Goal: Task Accomplishment & Management: Complete application form

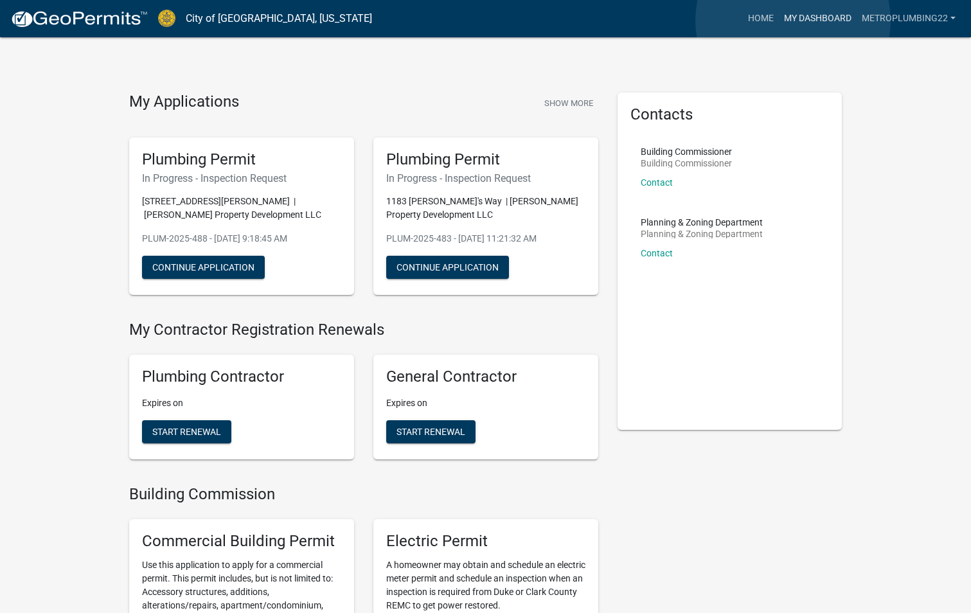
click at [793, 21] on link "My Dashboard" at bounding box center [818, 18] width 78 height 24
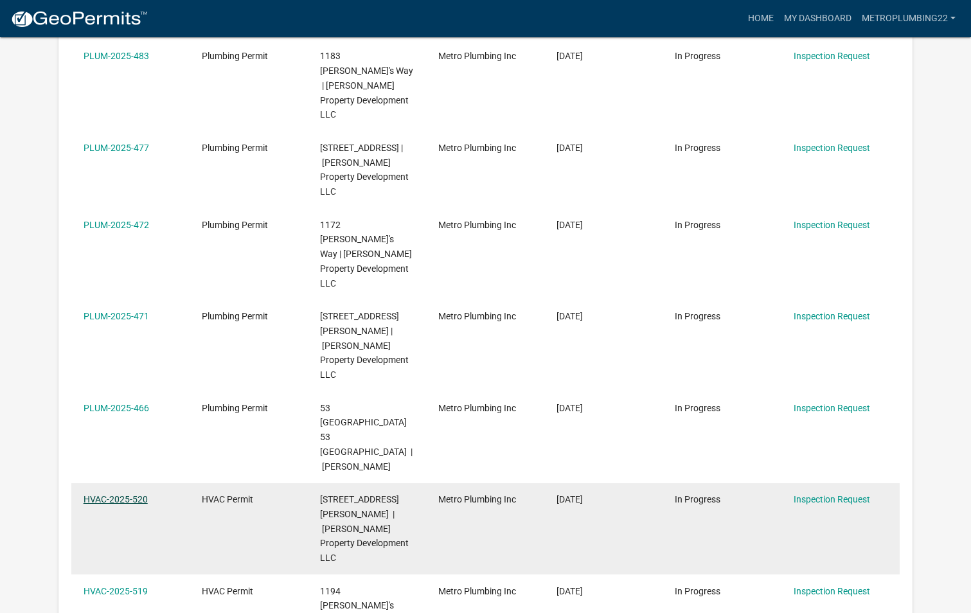
scroll to position [450, 0]
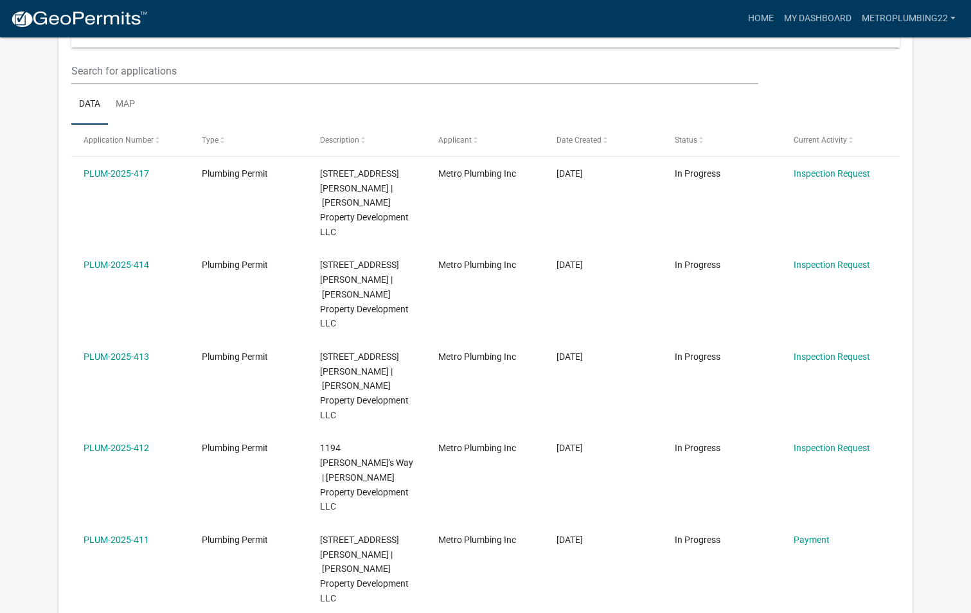
scroll to position [129, 0]
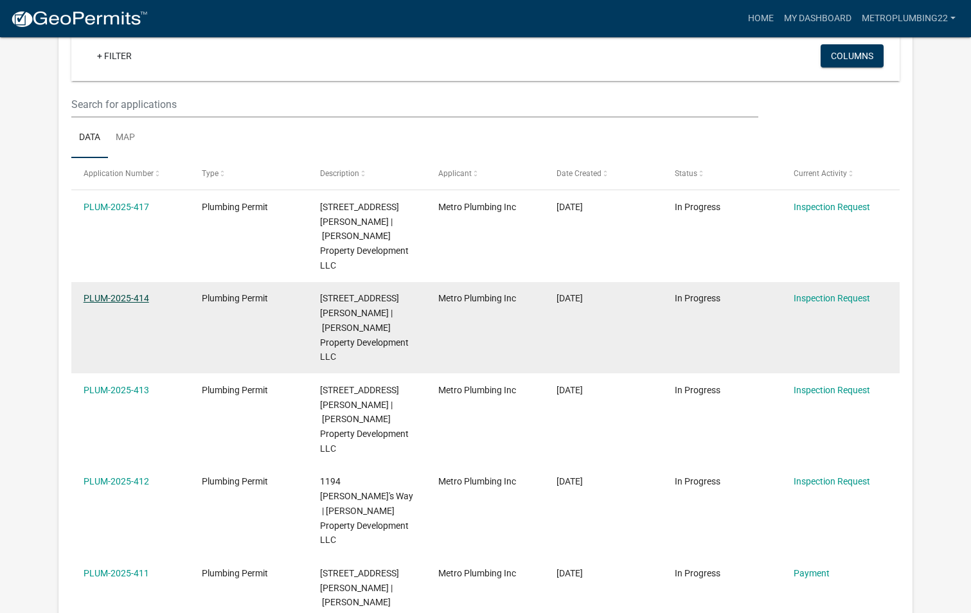
click at [103, 293] on link "PLUM-2025-414" at bounding box center [117, 298] width 66 height 10
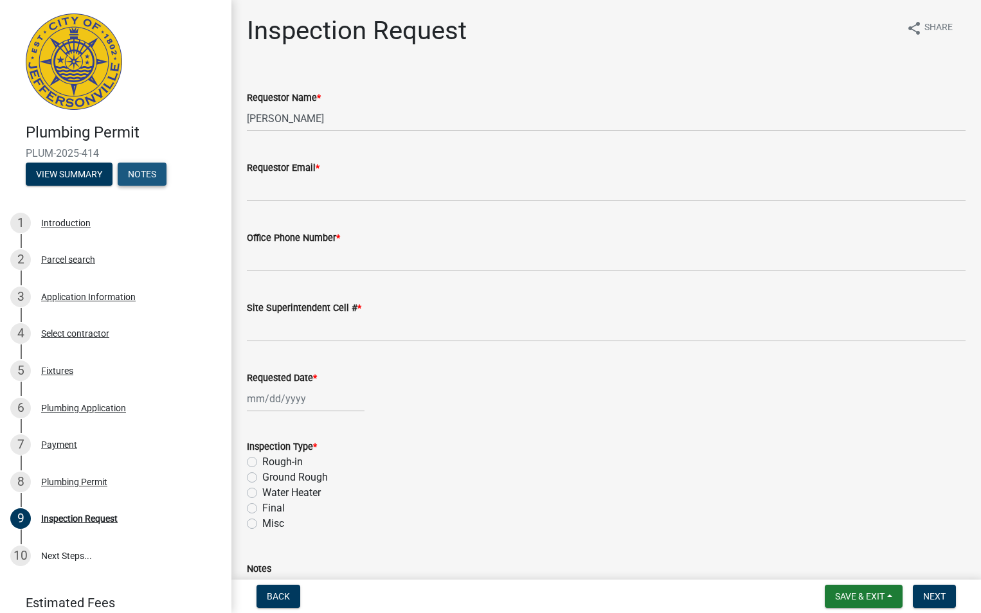
click at [138, 170] on button "Notes" at bounding box center [142, 174] width 49 height 23
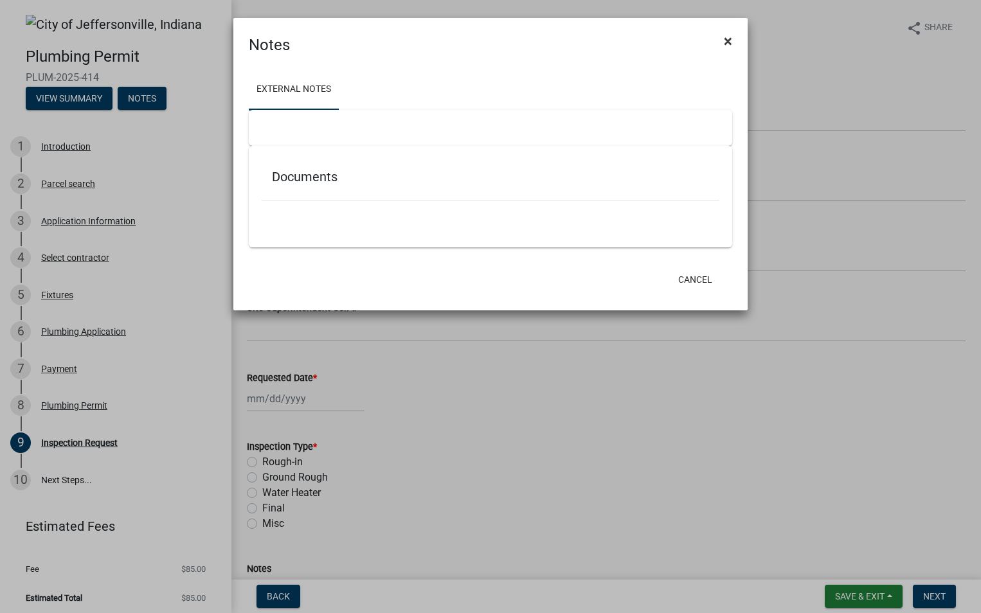
click at [723, 39] on button "×" at bounding box center [727, 41] width 29 height 36
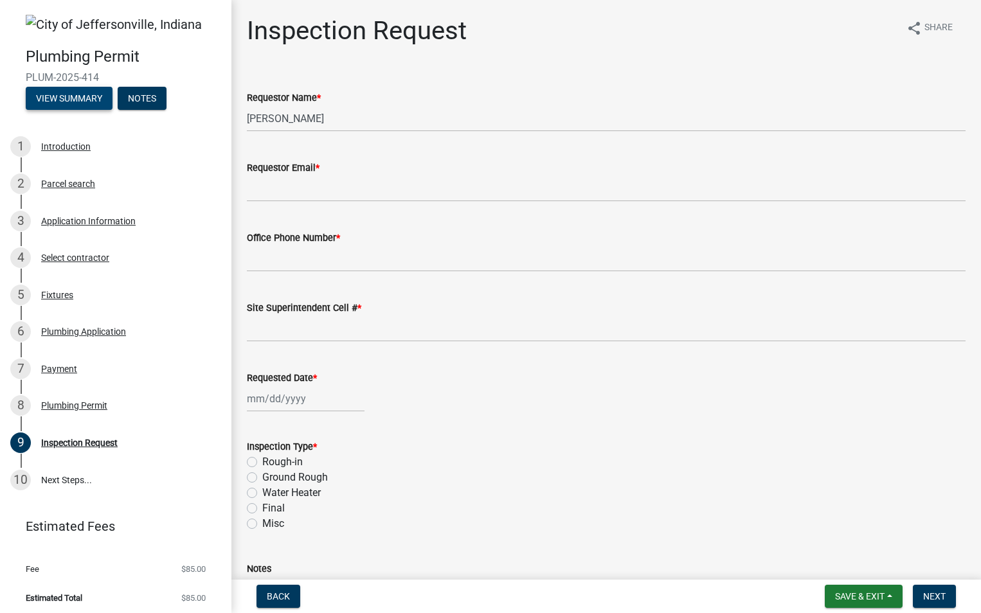
click at [51, 91] on button "View Summary" at bounding box center [69, 98] width 87 height 23
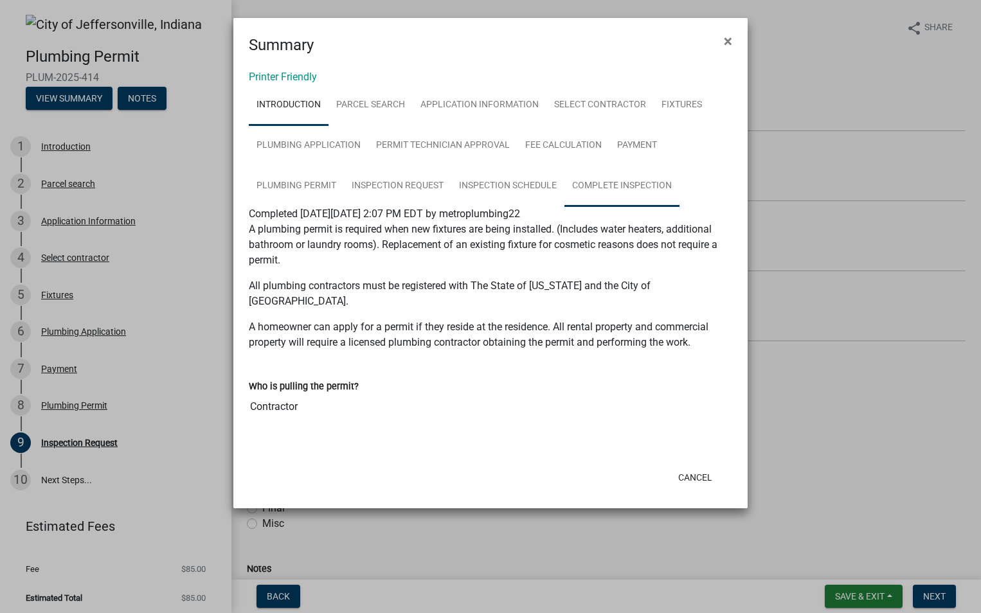
click at [616, 187] on link "Complete Inspection" at bounding box center [621, 186] width 115 height 41
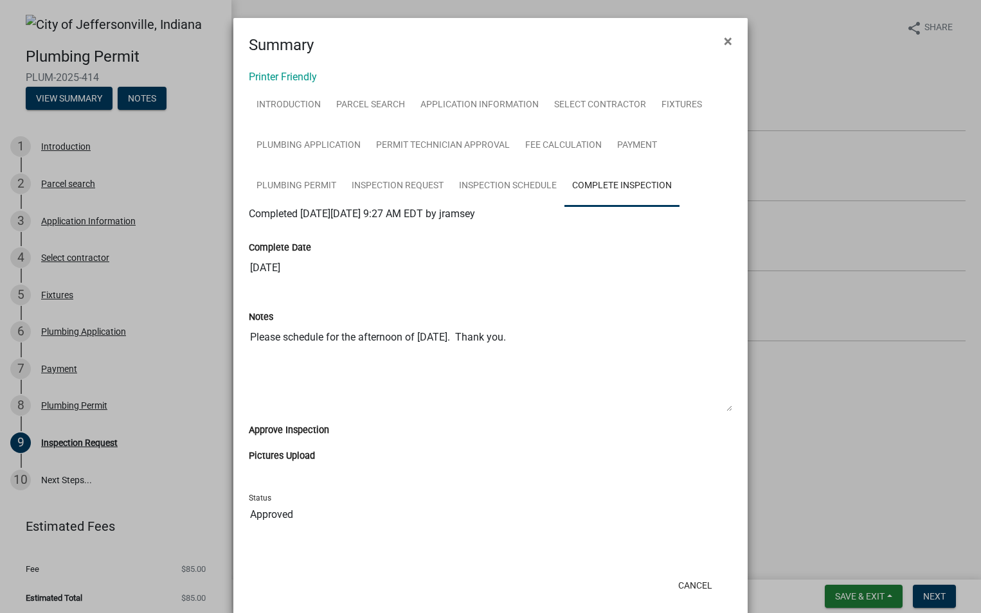
scroll to position [21, 0]
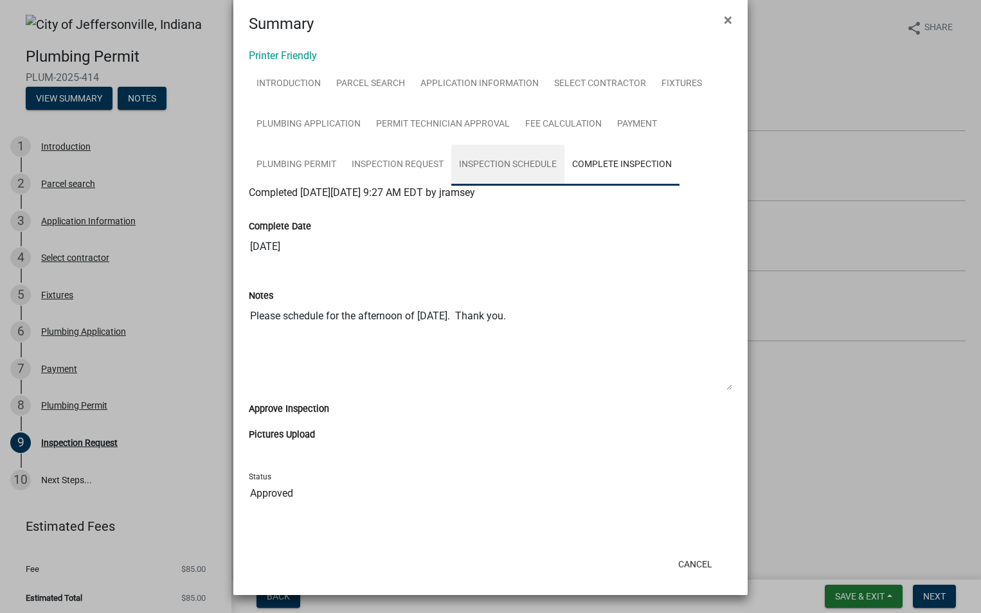
click at [494, 169] on link "Inspection Schedule" at bounding box center [507, 165] width 113 height 41
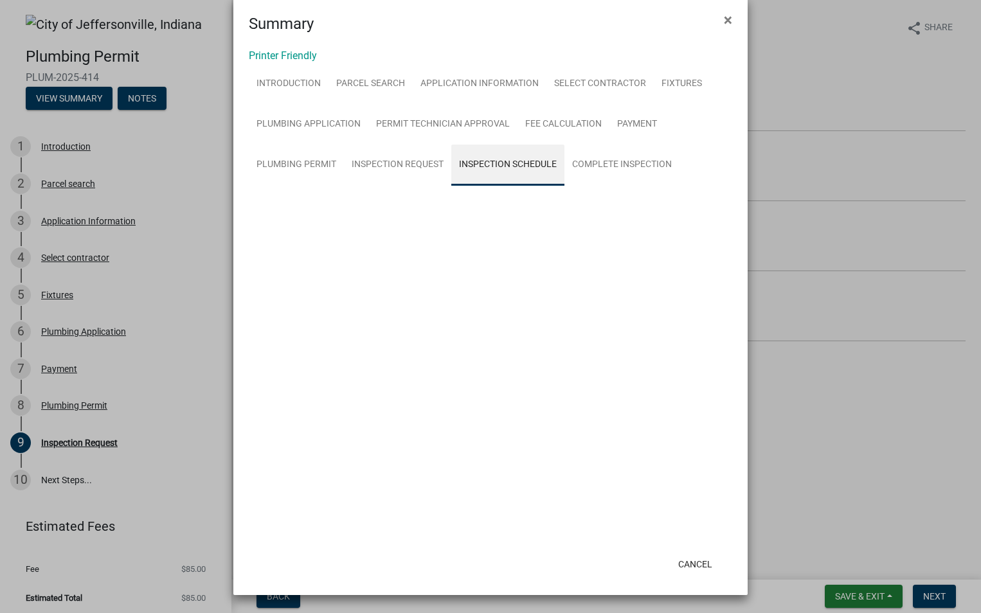
scroll to position [0, 0]
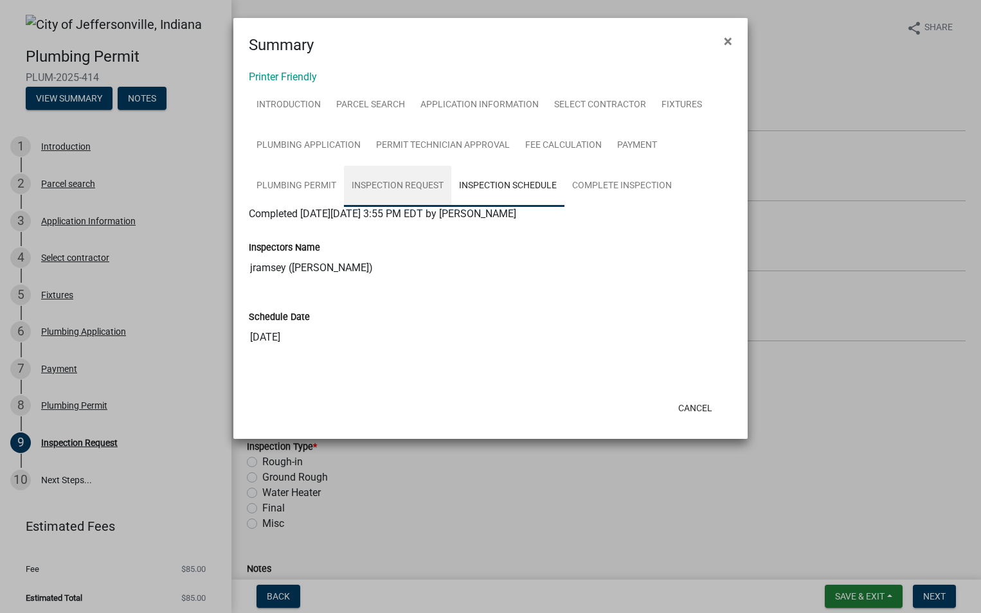
click at [413, 189] on link "Inspection Request" at bounding box center [397, 186] width 107 height 41
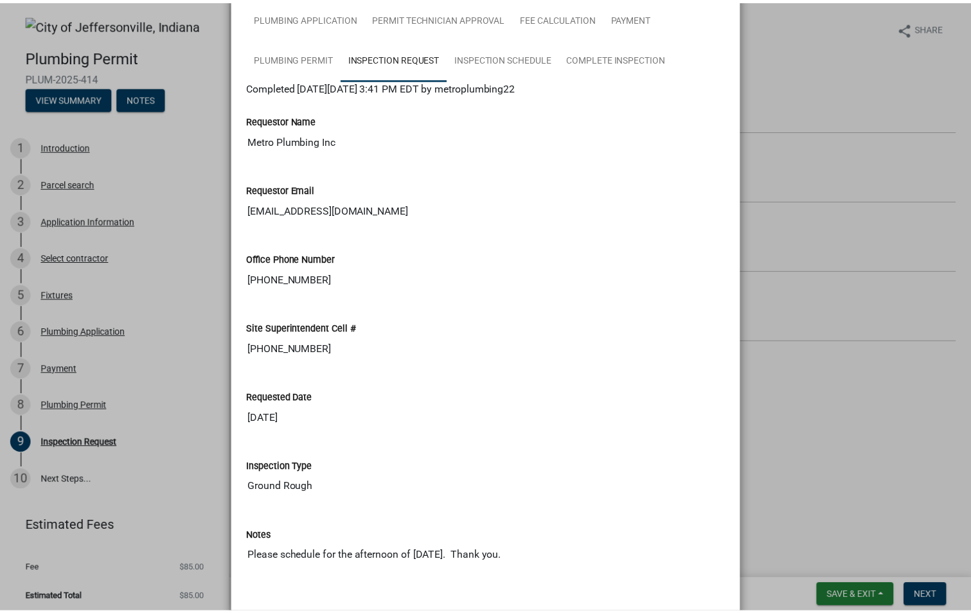
scroll to position [129, 0]
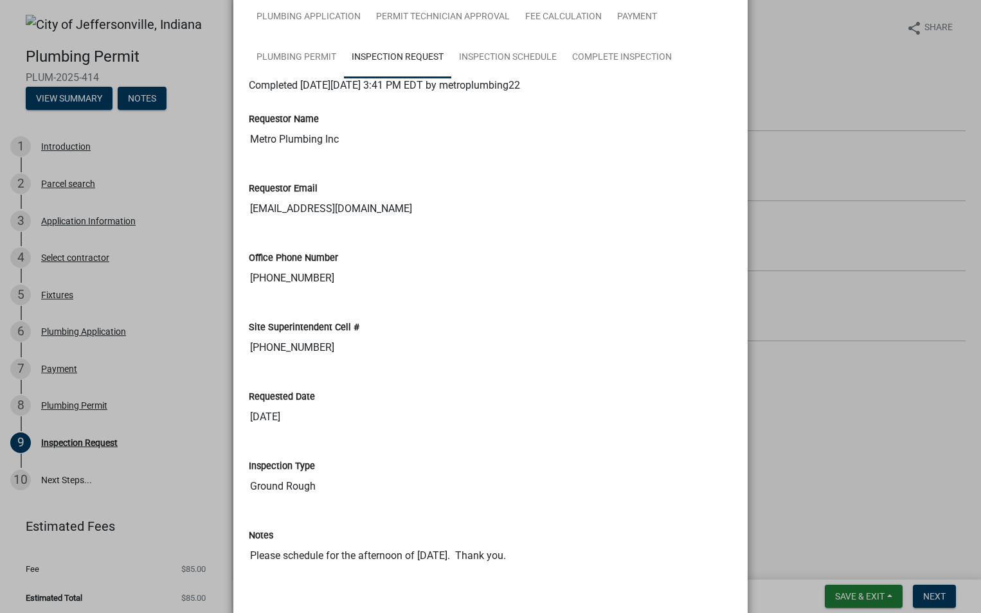
click at [807, 133] on ngb-modal-window "Summary × Printer Friendly Introduction Parcel search Application Information S…" at bounding box center [490, 306] width 981 height 613
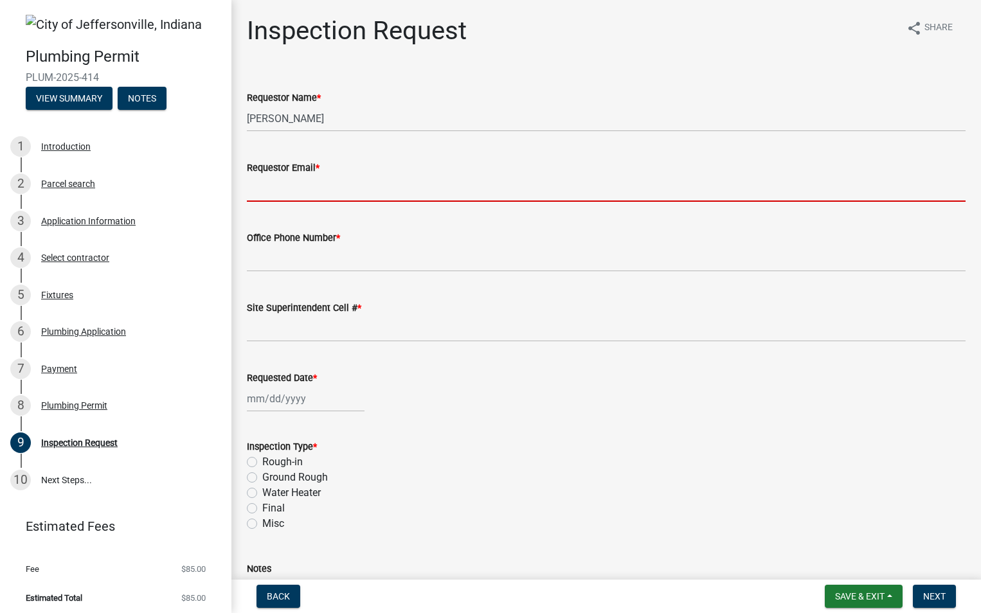
click at [330, 186] on input "Requestor Email *" at bounding box center [606, 188] width 718 height 26
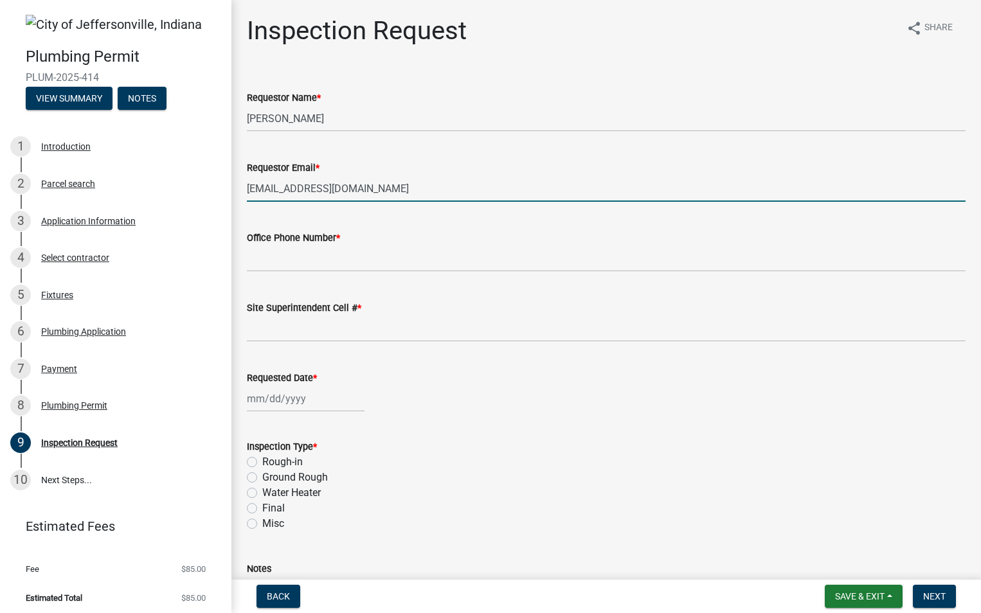
type input "[EMAIL_ADDRESS][DOMAIN_NAME]"
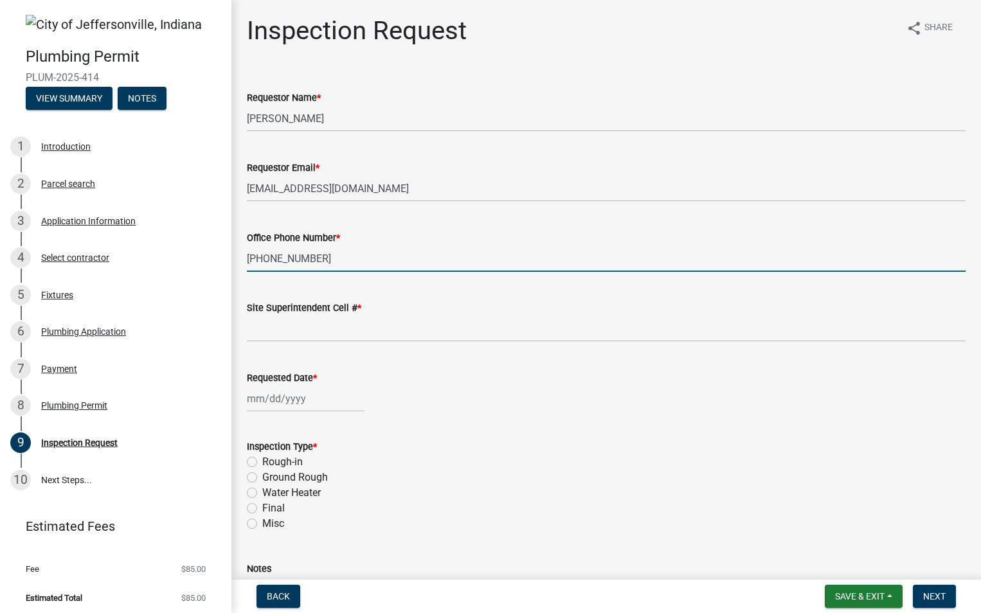
type input "[PHONE_NUMBER]"
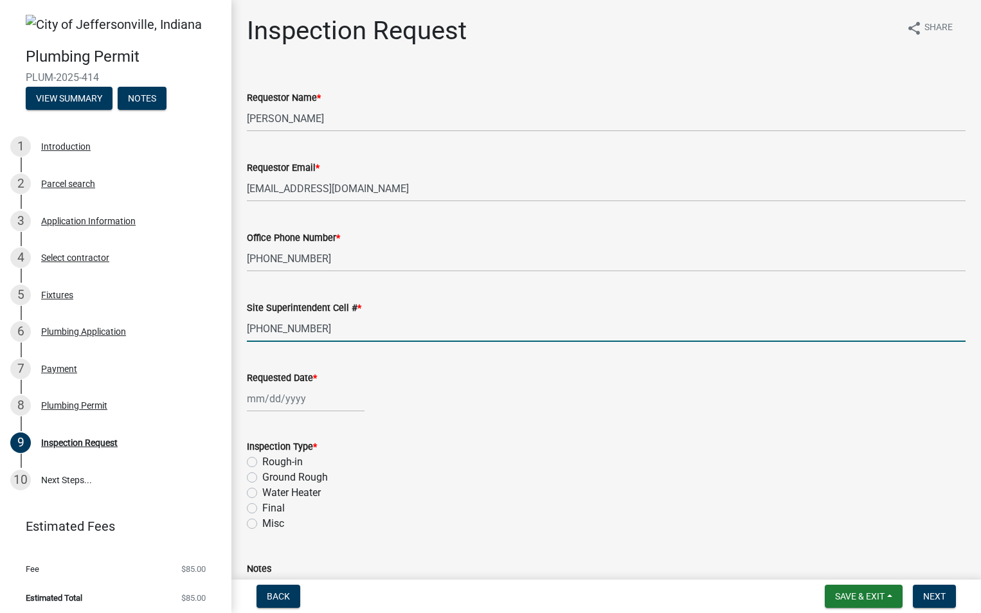
type input "[PHONE_NUMBER]"
select select "9"
select select "2025"
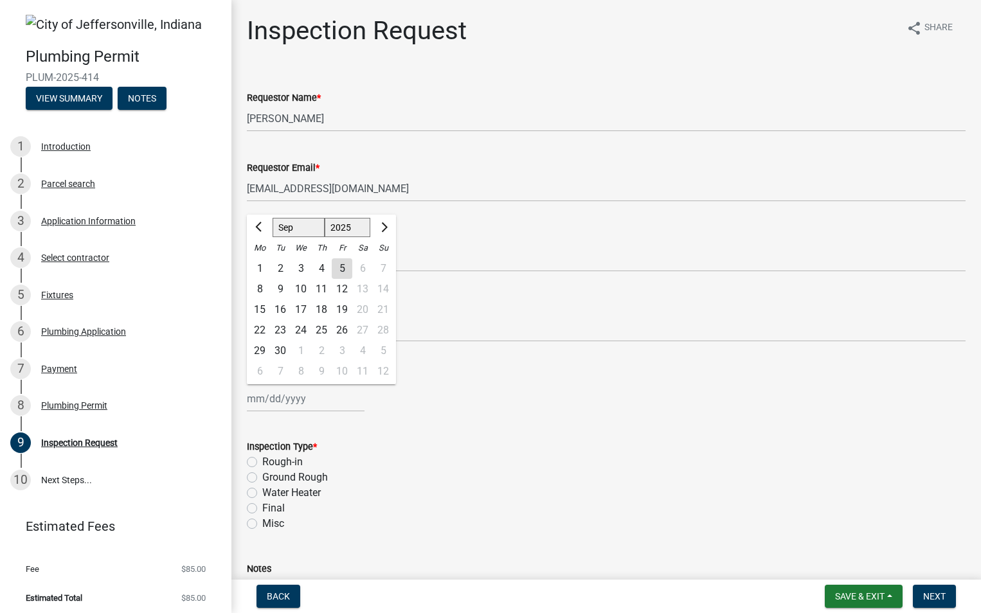
click at [292, 402] on input "Requested Date *" at bounding box center [306, 399] width 118 height 26
click at [256, 284] on div "8" at bounding box center [259, 289] width 21 height 21
type input "[DATE]"
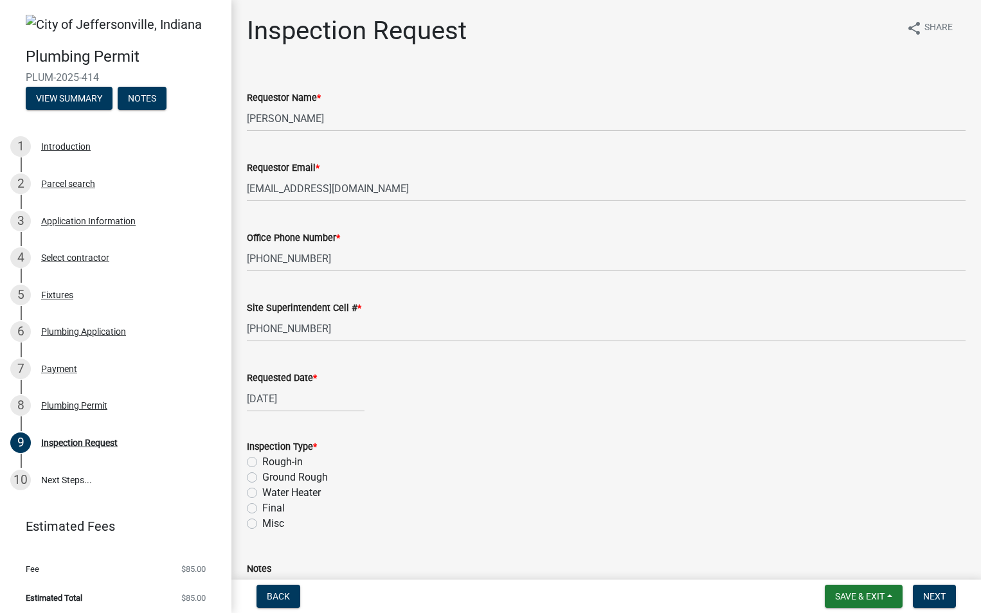
click at [262, 461] on label "Rough-in" at bounding box center [282, 461] width 40 height 15
click at [262, 461] on input "Rough-in" at bounding box center [266, 458] width 8 height 8
radio input "true"
click at [928, 600] on span "Next" at bounding box center [934, 596] width 22 height 10
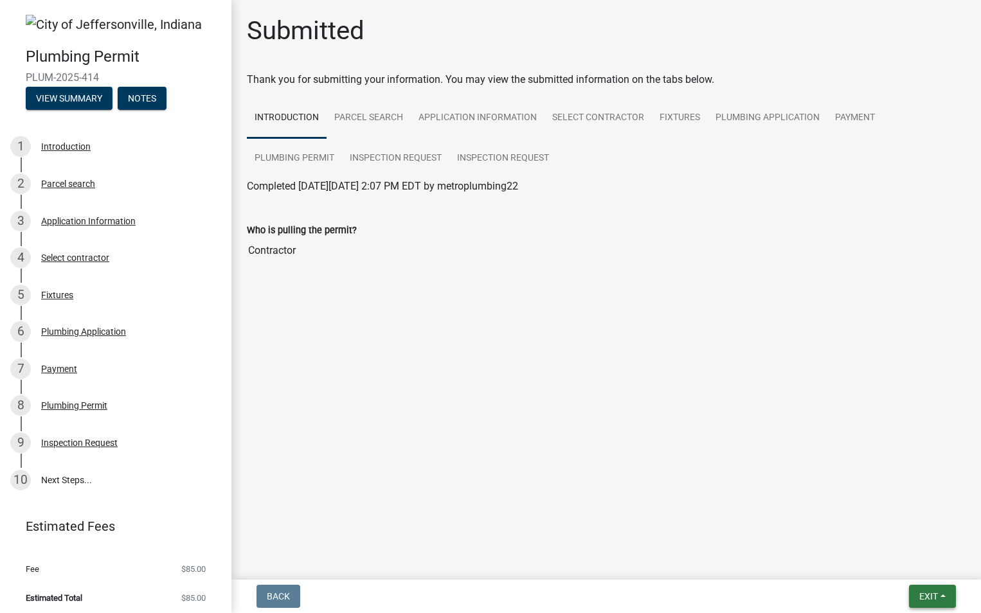
click at [931, 603] on button "Exit" at bounding box center [932, 596] width 47 height 23
click at [911, 568] on button "Save & Exit" at bounding box center [904, 562] width 103 height 31
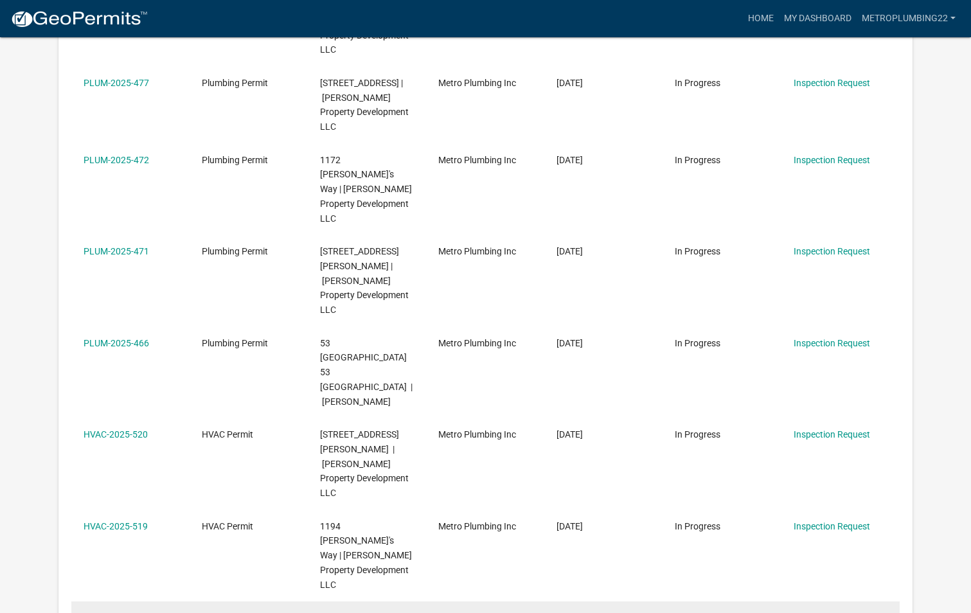
scroll to position [450, 0]
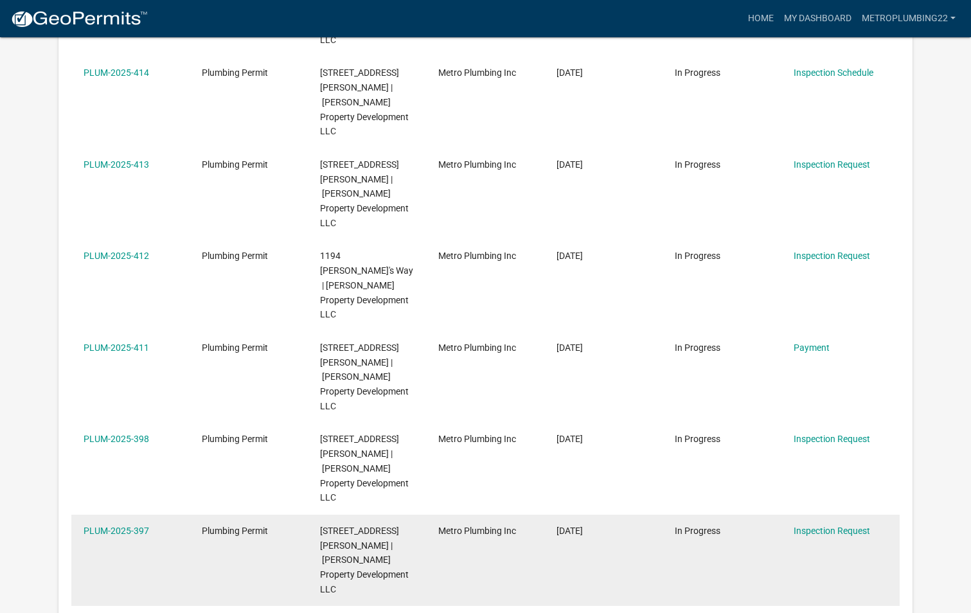
scroll to position [386, 0]
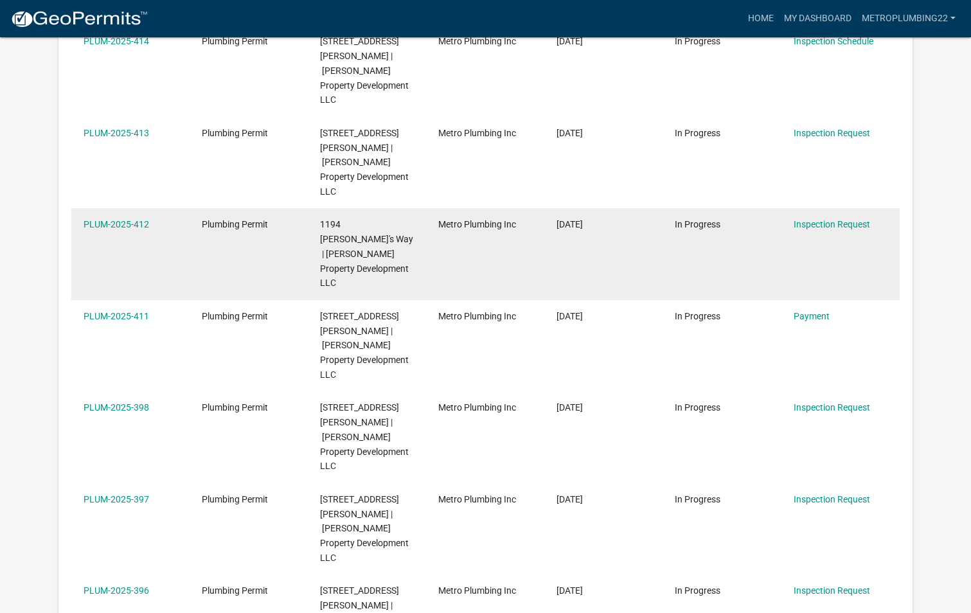
click at [121, 217] on div "PLUM-2025-412" at bounding box center [131, 224] width 94 height 15
click at [120, 219] on link "PLUM-2025-412" at bounding box center [117, 224] width 66 height 10
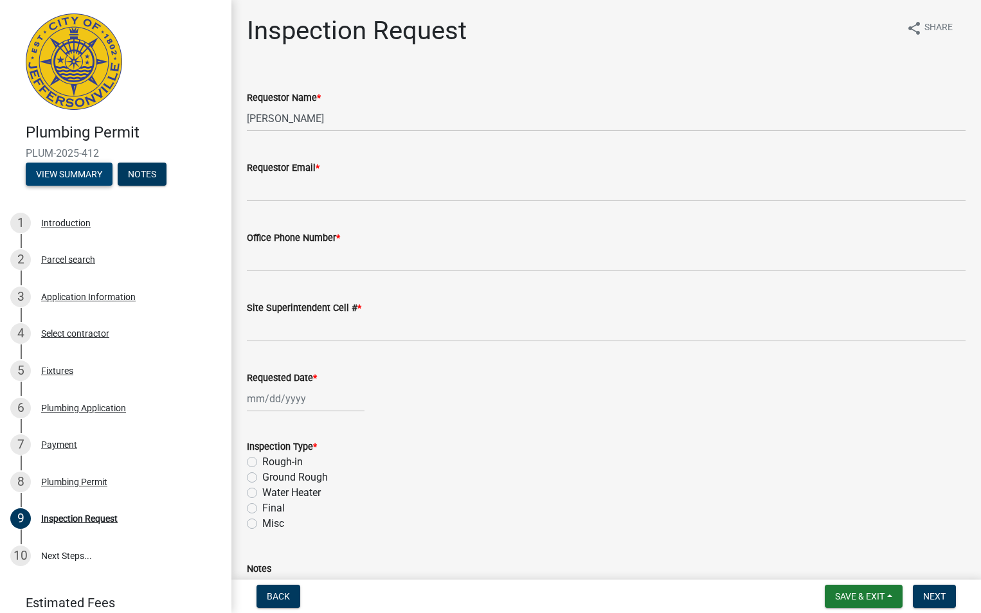
click at [104, 176] on button "View Summary" at bounding box center [69, 174] width 87 height 23
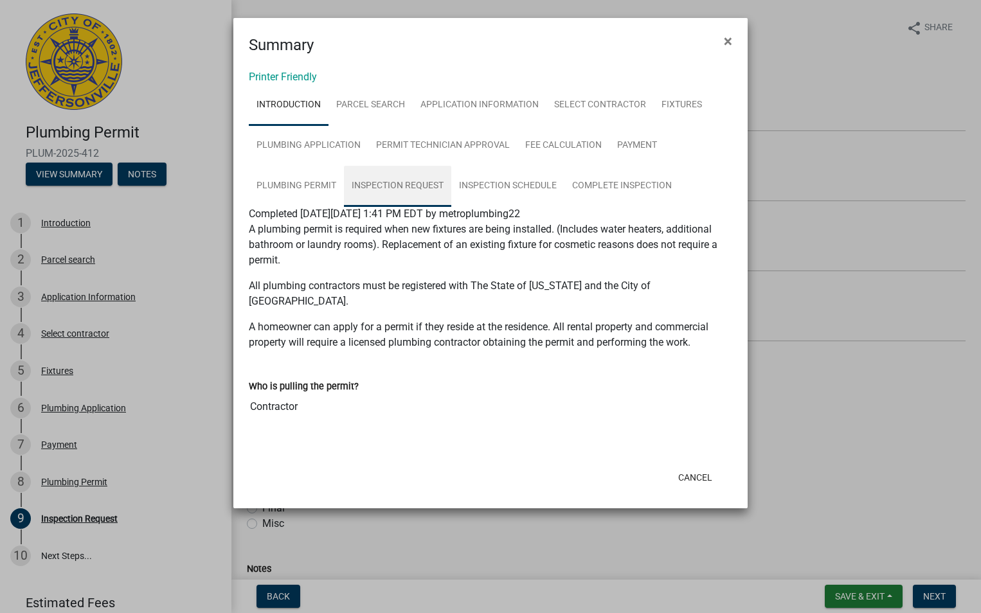
click at [408, 182] on link "Inspection Request" at bounding box center [397, 186] width 107 height 41
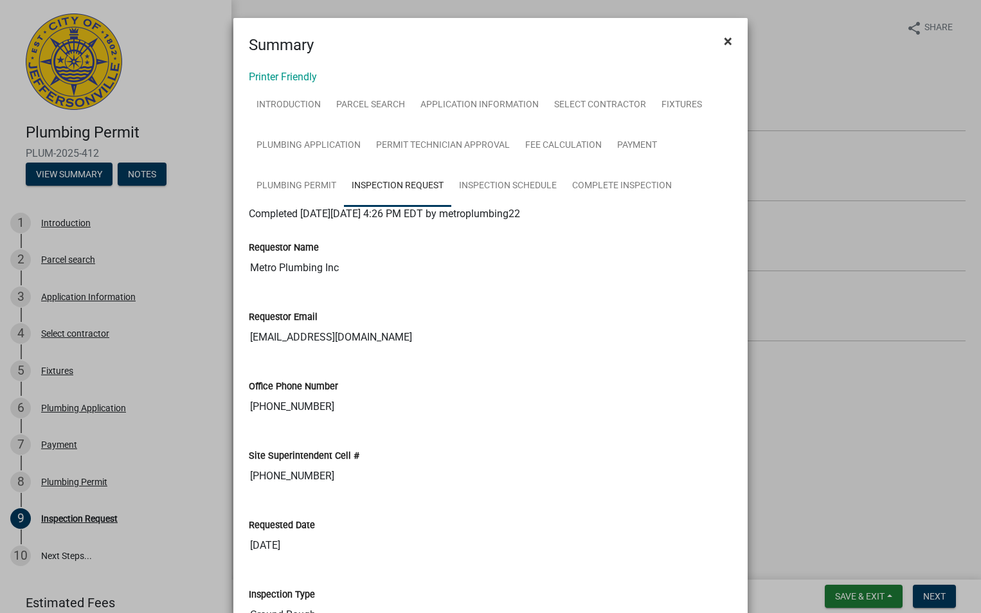
click at [724, 46] on span "×" at bounding box center [728, 41] width 8 height 18
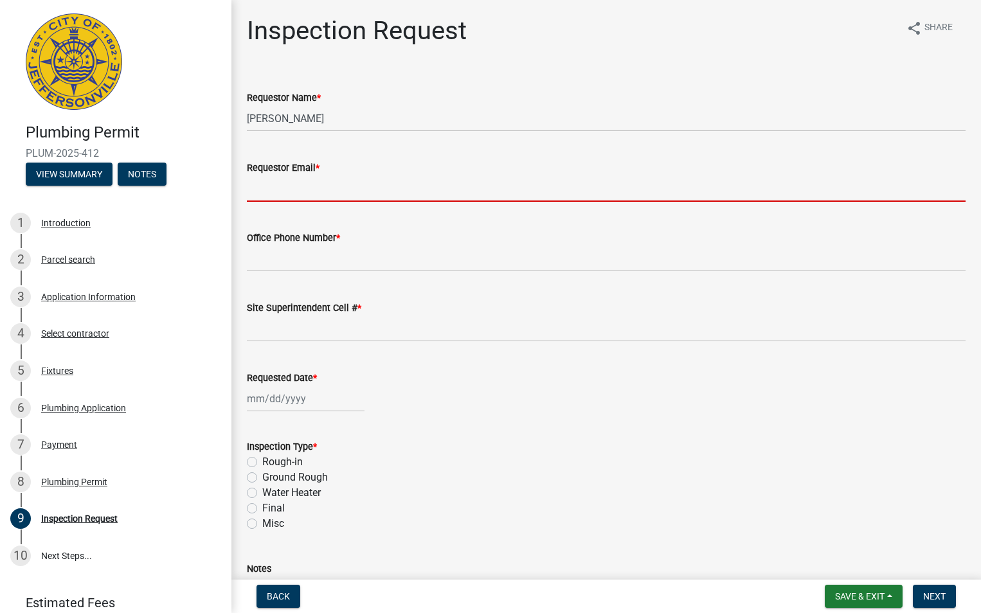
click at [337, 184] on input "Requestor Email *" at bounding box center [606, 188] width 718 height 26
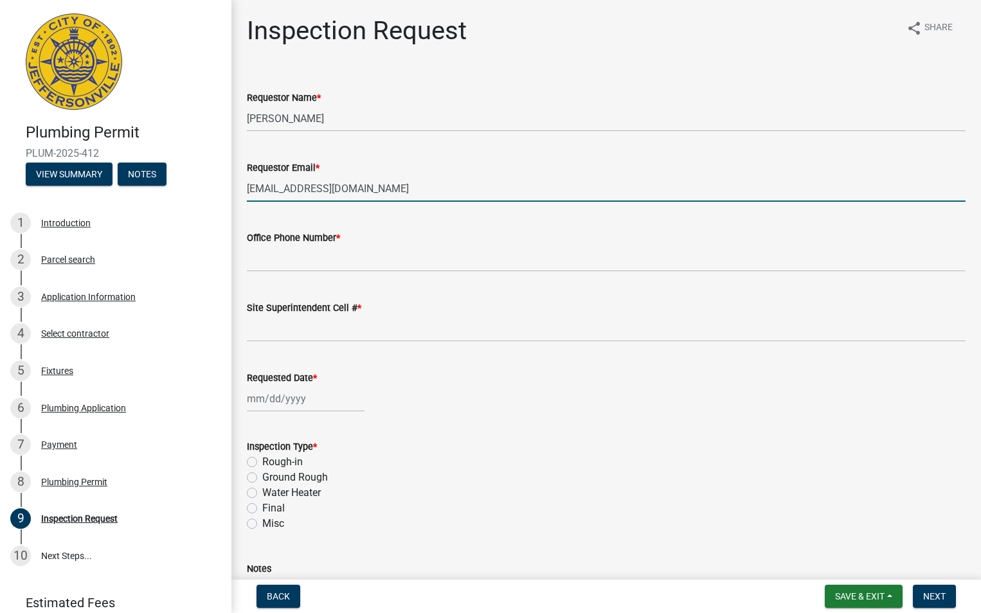
type input "[EMAIL_ADDRESS][DOMAIN_NAME]"
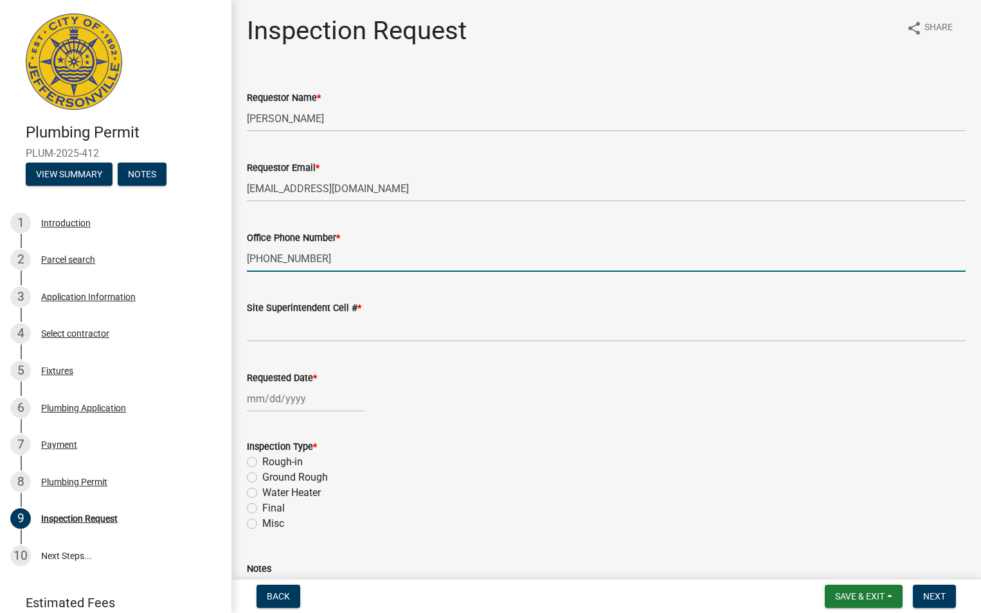
type input "[PHONE_NUMBER]"
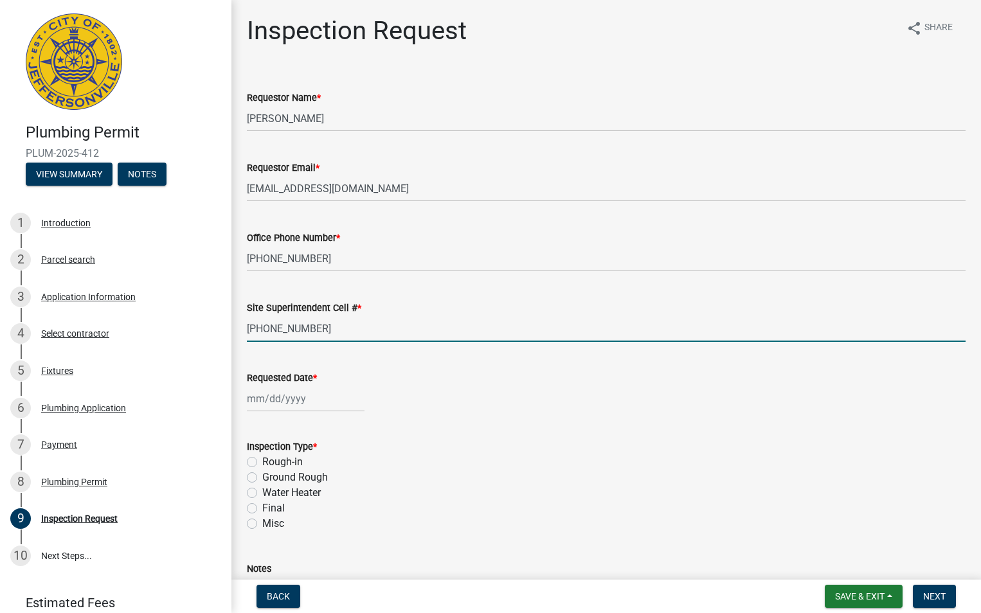
type input "[PHONE_NUMBER]"
select select "9"
select select "2025"
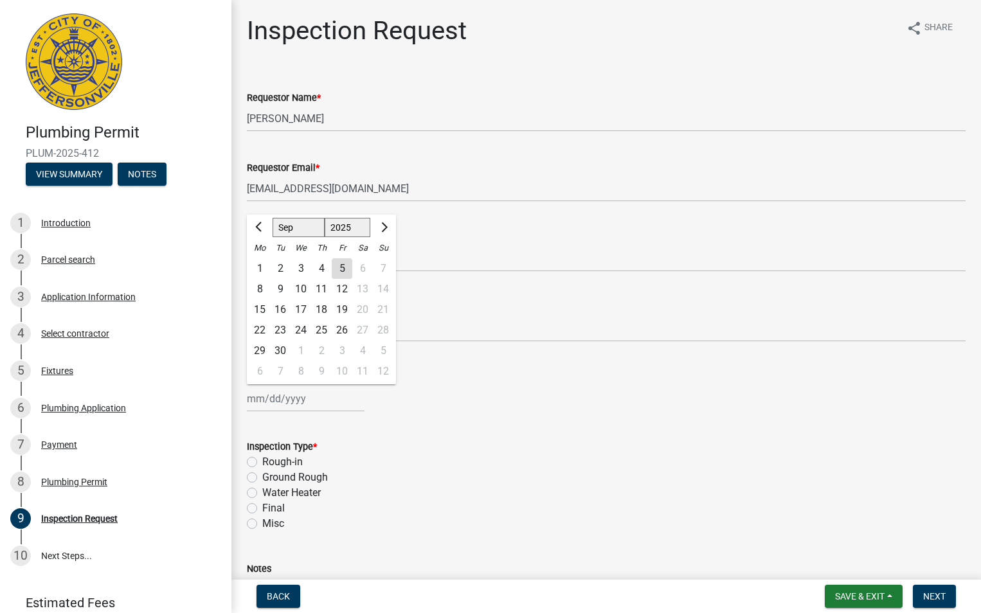
click at [256, 289] on div "8" at bounding box center [259, 289] width 21 height 21
type input "[DATE]"
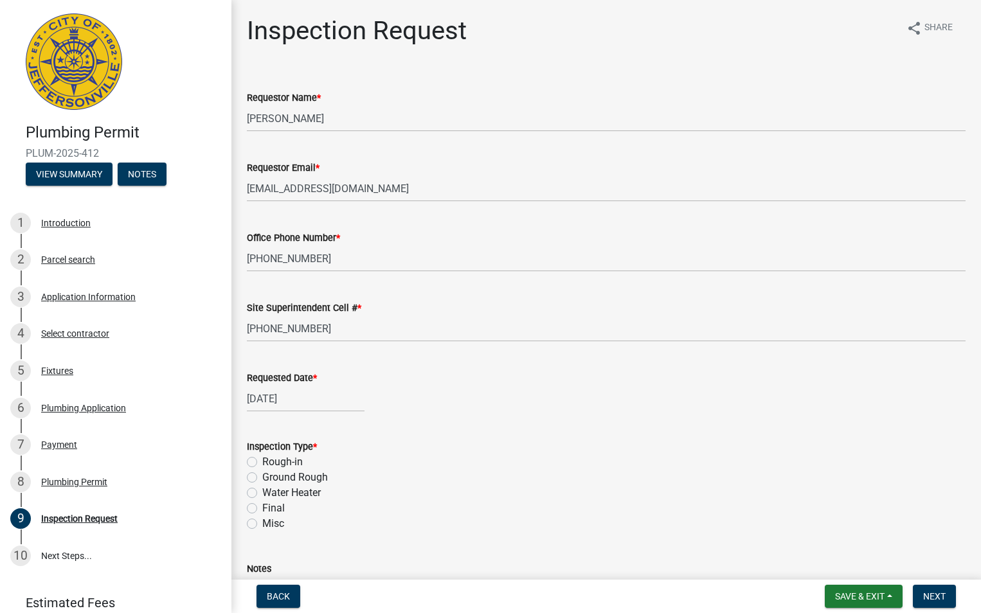
click at [262, 463] on label "Rough-in" at bounding box center [282, 461] width 40 height 15
click at [262, 463] on input "Rough-in" at bounding box center [266, 458] width 8 height 8
radio input "true"
click at [935, 593] on span "Next" at bounding box center [934, 596] width 22 height 10
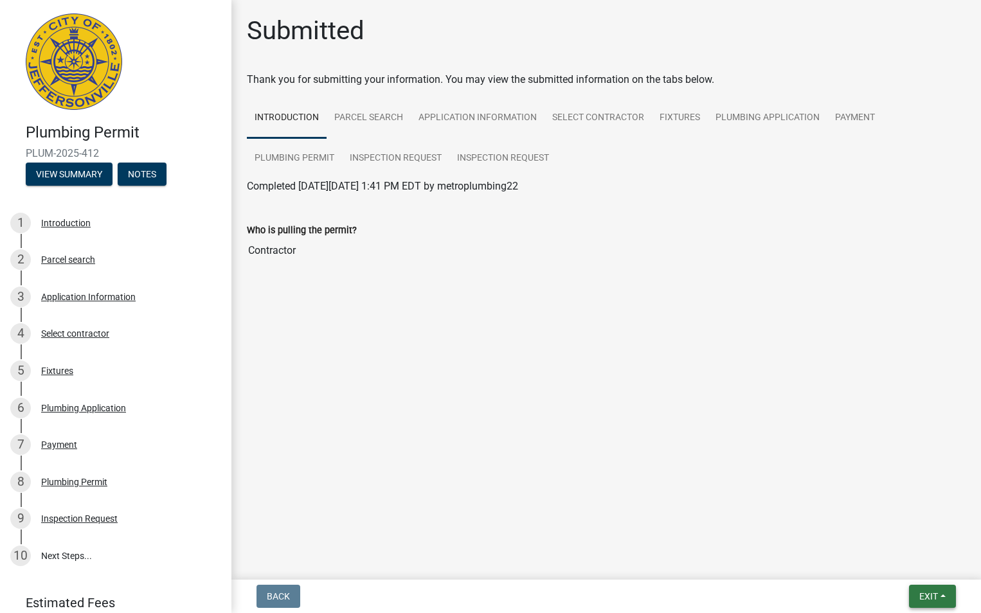
click at [935, 593] on span "Exit" at bounding box center [928, 596] width 19 height 10
click at [907, 567] on button "Save & Exit" at bounding box center [904, 562] width 103 height 31
